Goal: Download file/media

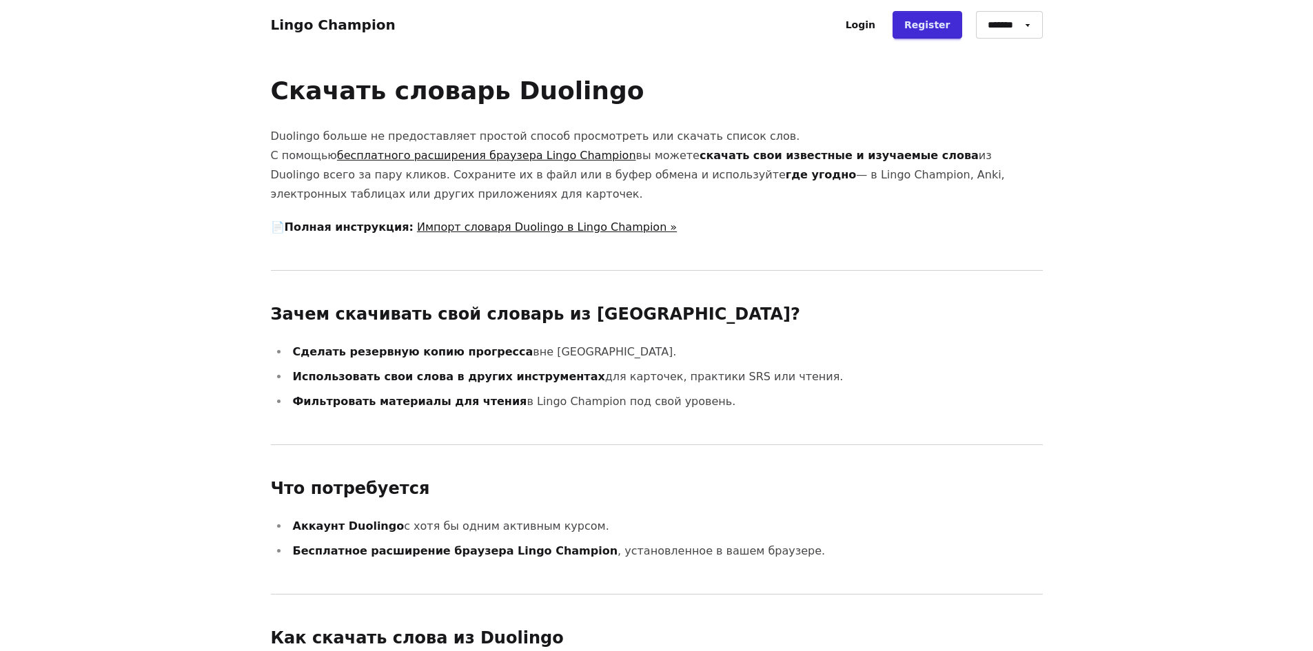
click at [477, 159] on link "бесплатного расширения браузера Lingo Champion" at bounding box center [486, 155] width 299 height 13
